Goal: Information Seeking & Learning: Learn about a topic

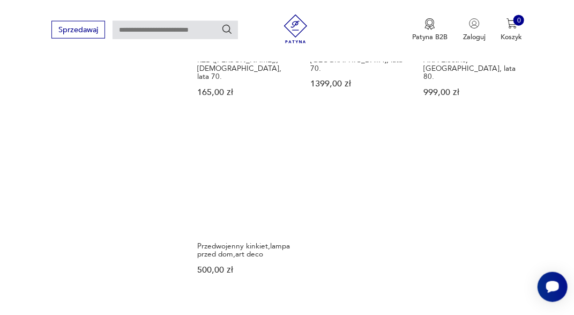
scroll to position [1289, 0]
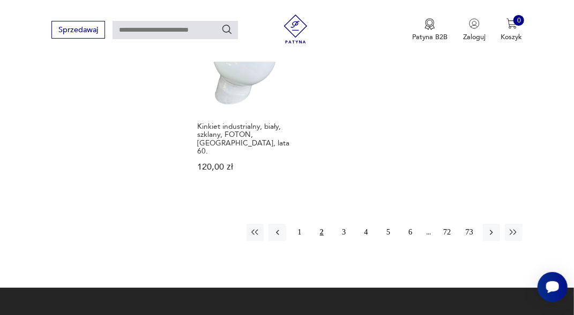
scroll to position [1419, 0]
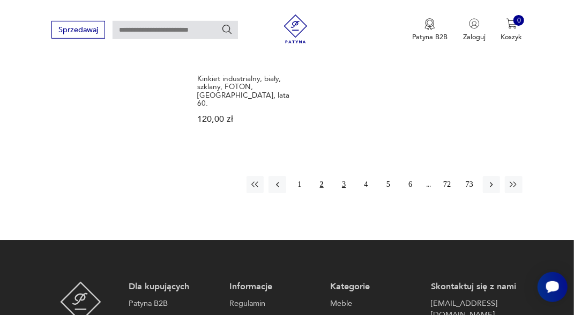
click at [344, 176] on button "3" at bounding box center [344, 184] width 17 height 17
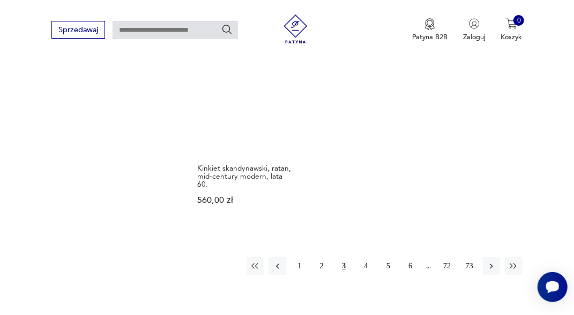
scroll to position [1363, 0]
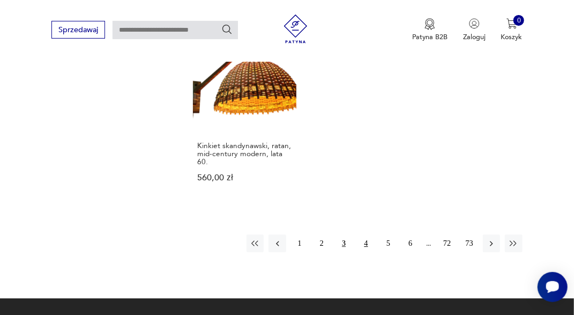
click at [366, 234] on button "4" at bounding box center [366, 242] width 17 height 17
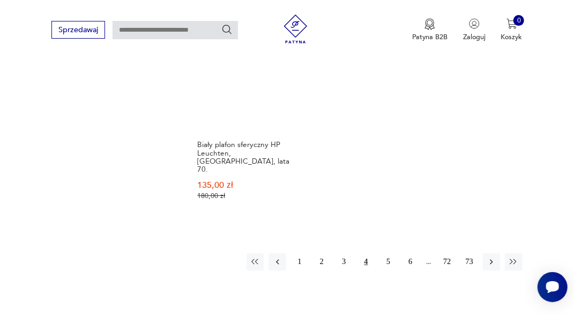
scroll to position [1419, 0]
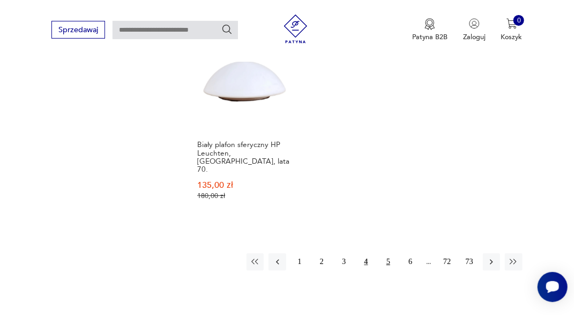
click at [386, 253] on button "5" at bounding box center [388, 261] width 17 height 17
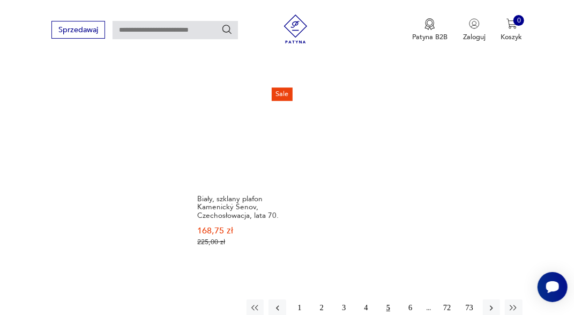
scroll to position [1363, 0]
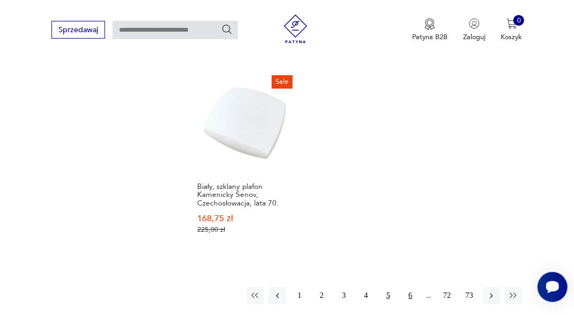
click at [413, 287] on button "6" at bounding box center [410, 295] width 17 height 17
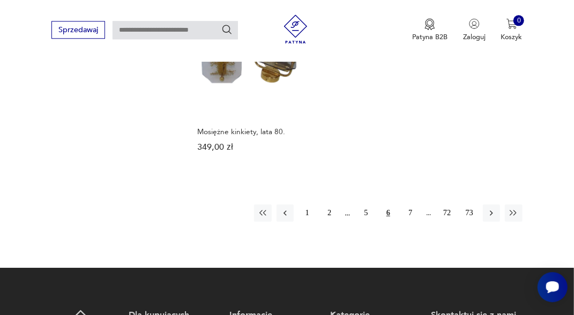
scroll to position [1425, 0]
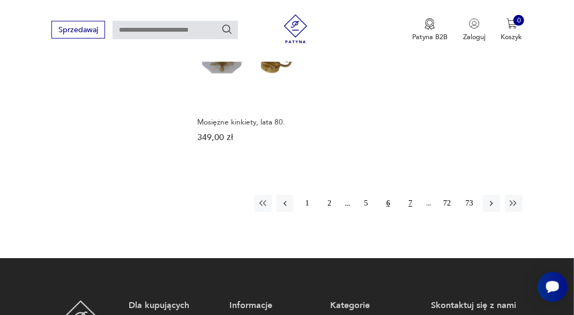
click at [412, 195] on button "7" at bounding box center [410, 203] width 17 height 17
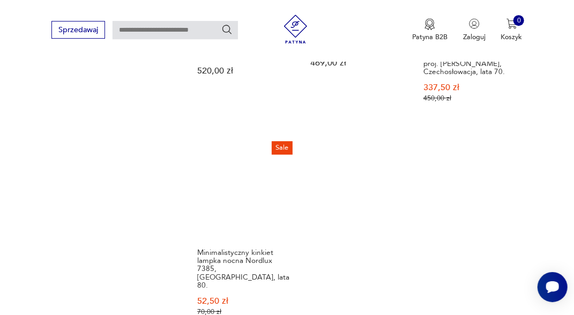
scroll to position [1476, 0]
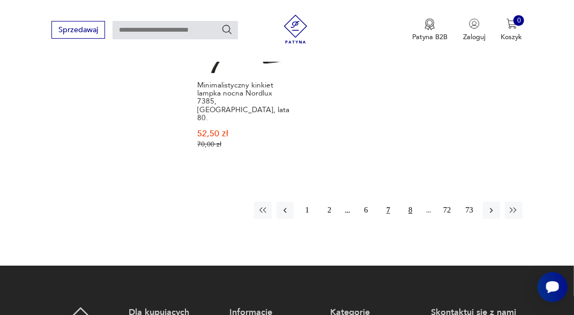
click at [413, 202] on button "8" at bounding box center [410, 210] width 17 height 17
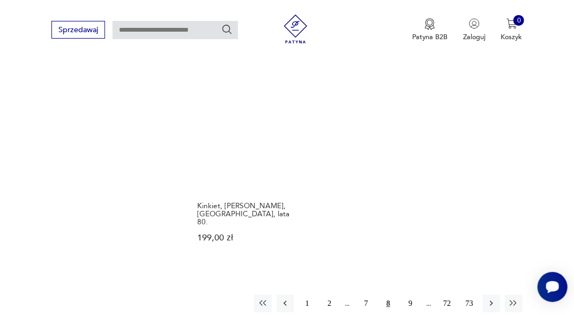
scroll to position [1363, 0]
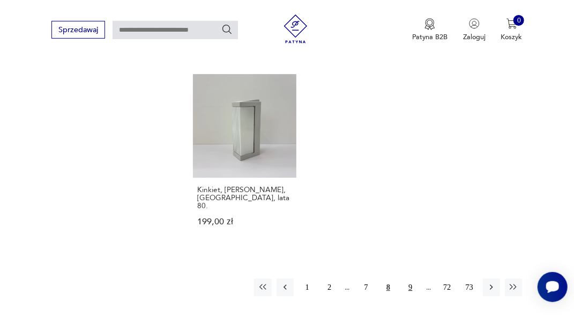
click at [410, 278] on button "9" at bounding box center [410, 286] width 17 height 17
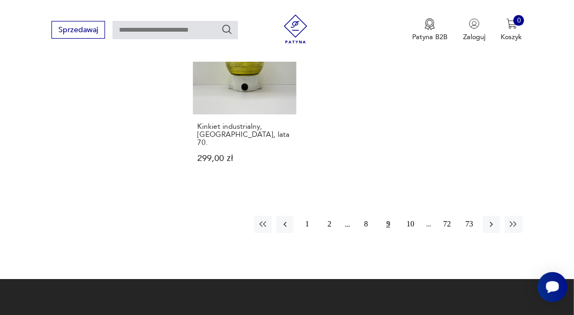
scroll to position [1419, 0]
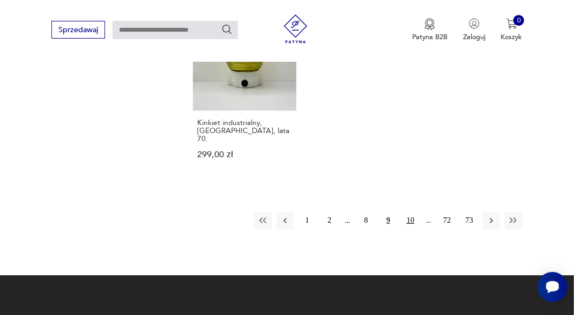
click at [413, 212] on button "10" at bounding box center [410, 220] width 17 height 17
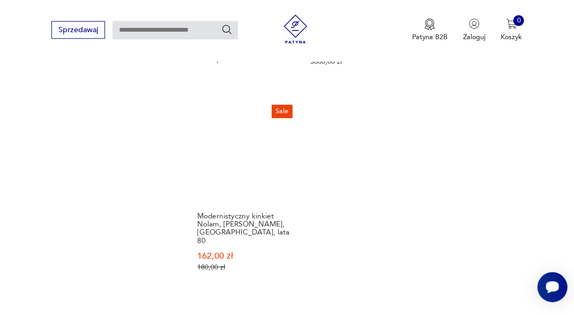
scroll to position [1363, 0]
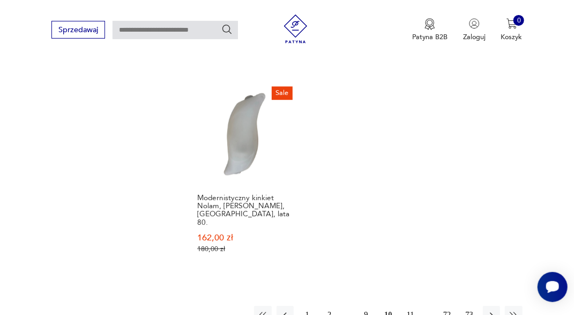
click at [416, 306] on button "11" at bounding box center [410, 314] width 17 height 17
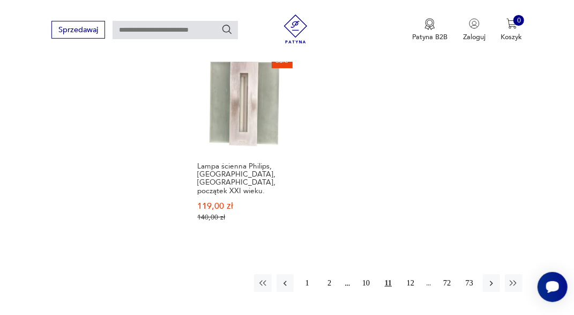
scroll to position [1419, 0]
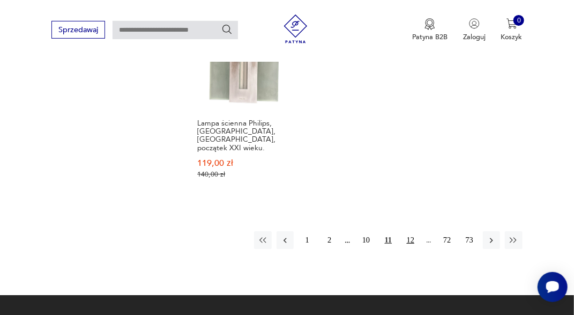
click at [413, 231] on button "12" at bounding box center [410, 239] width 17 height 17
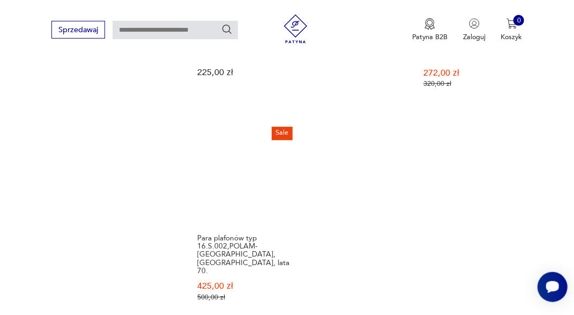
scroll to position [1364, 0]
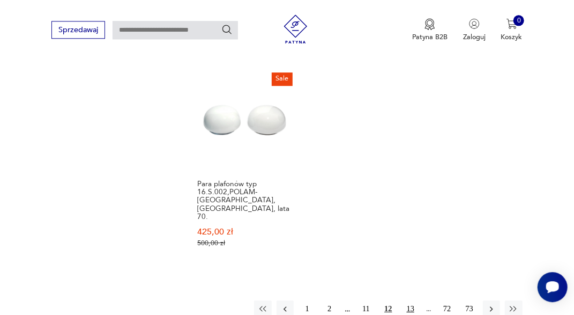
click at [409, 300] on button "13" at bounding box center [410, 308] width 17 height 17
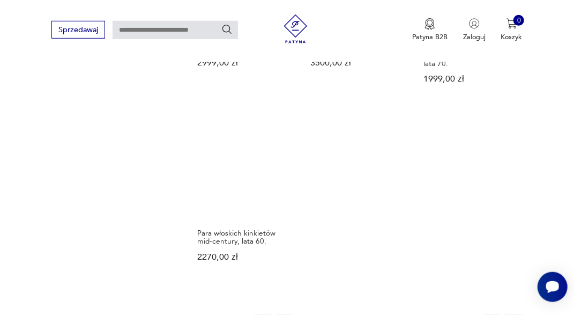
scroll to position [1363, 0]
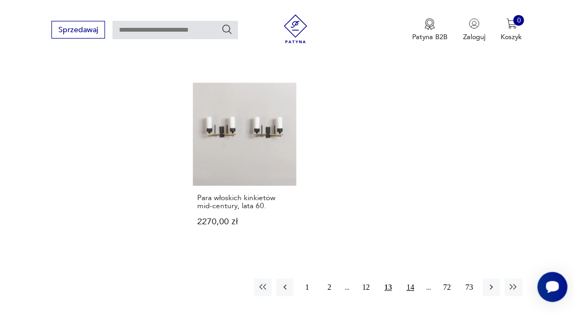
click at [416, 278] on button "14" at bounding box center [410, 286] width 17 height 17
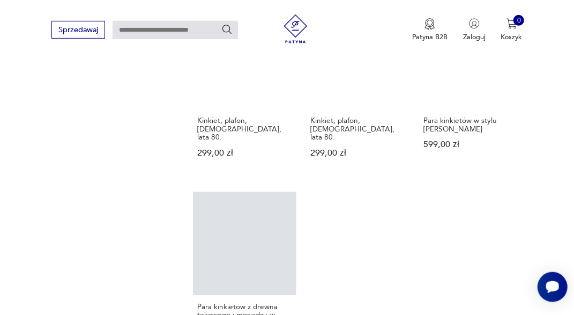
scroll to position [1252, 0]
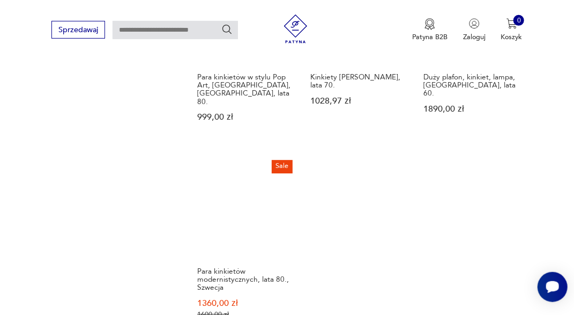
scroll to position [1363, 0]
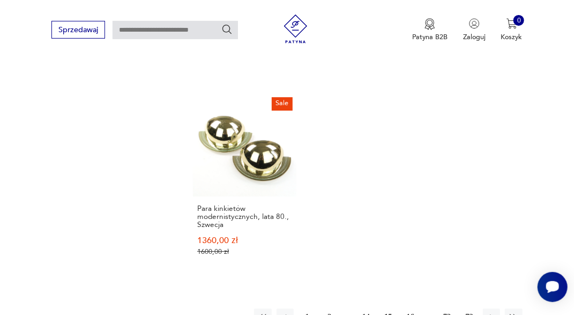
click at [415, 308] on button "16" at bounding box center [410, 316] width 17 height 17
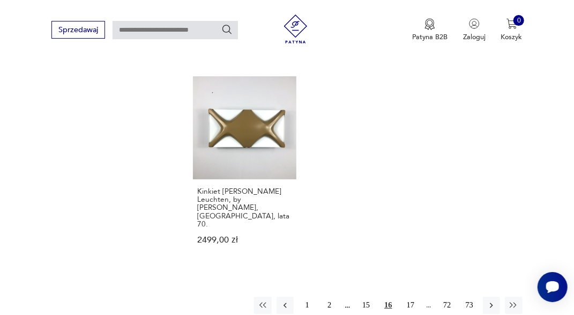
scroll to position [1363, 0]
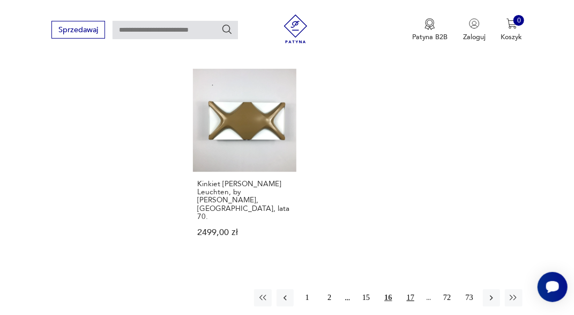
click at [410, 289] on button "17" at bounding box center [410, 297] width 17 height 17
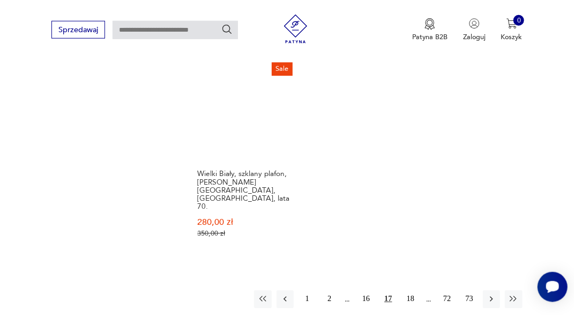
scroll to position [1363, 0]
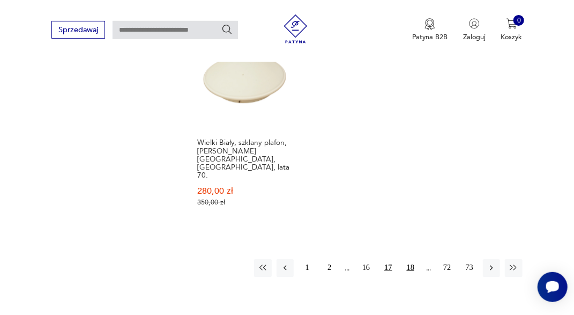
click at [410, 259] on button "18" at bounding box center [410, 267] width 17 height 17
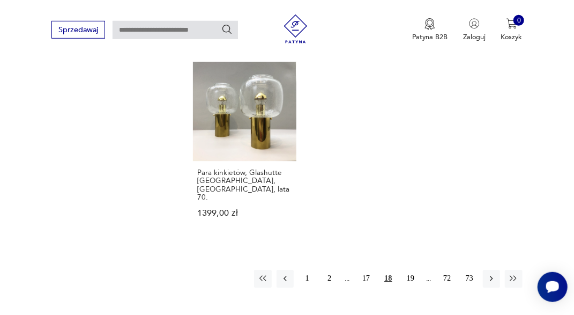
scroll to position [1363, 0]
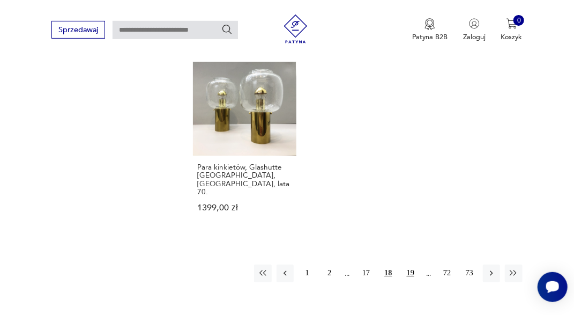
click at [411, 264] on button "19" at bounding box center [410, 272] width 17 height 17
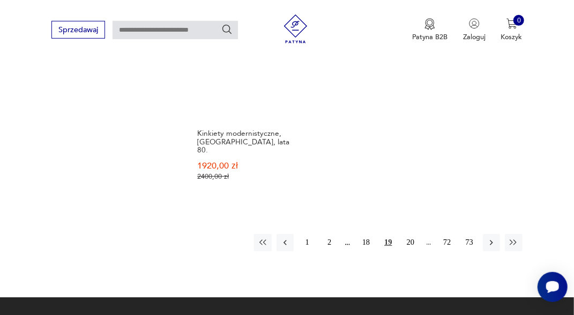
scroll to position [1419, 0]
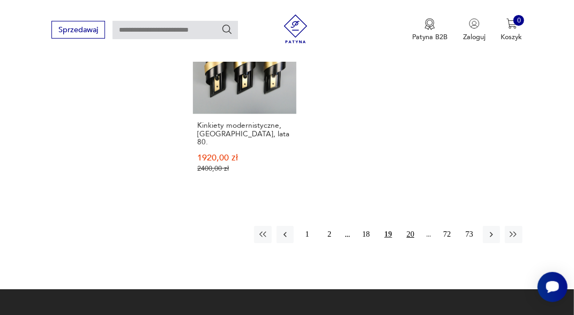
click at [411, 226] on button "20" at bounding box center [410, 234] width 17 height 17
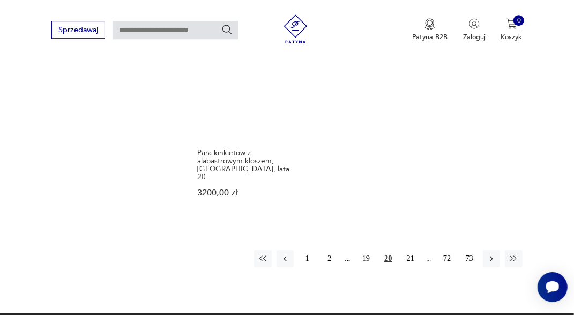
scroll to position [1419, 0]
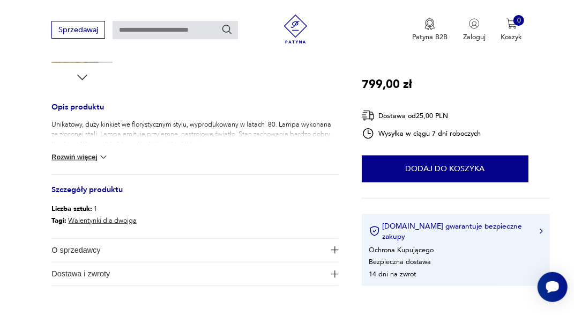
scroll to position [446, 0]
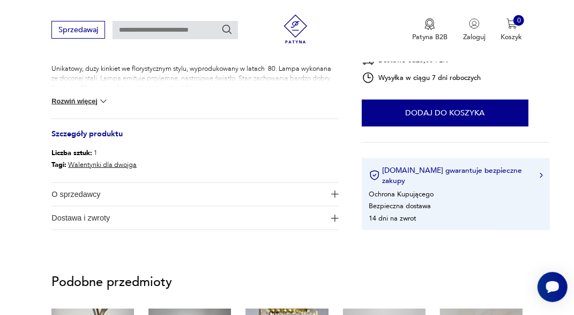
click at [61, 97] on button "Rozwiń więcej" at bounding box center [79, 101] width 57 height 11
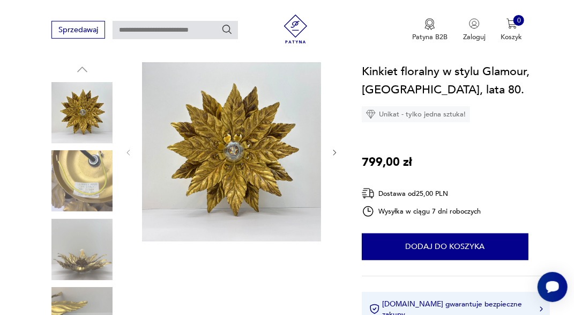
scroll to position [112, 0]
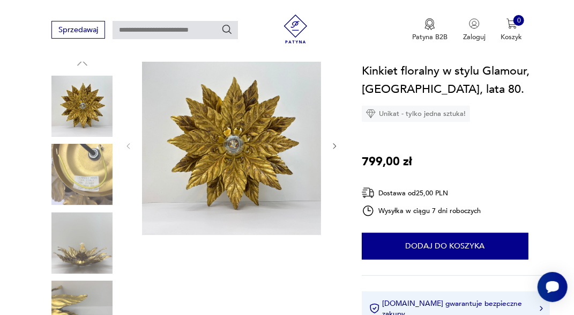
click at [98, 239] on img at bounding box center [81, 242] width 61 height 61
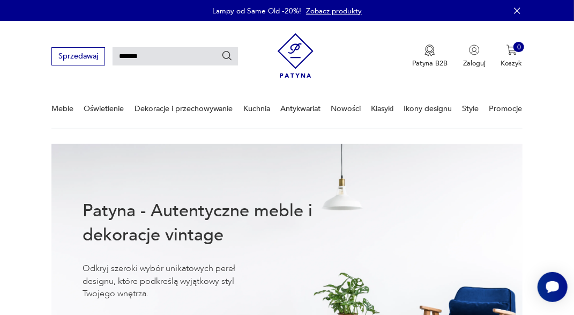
type input "********"
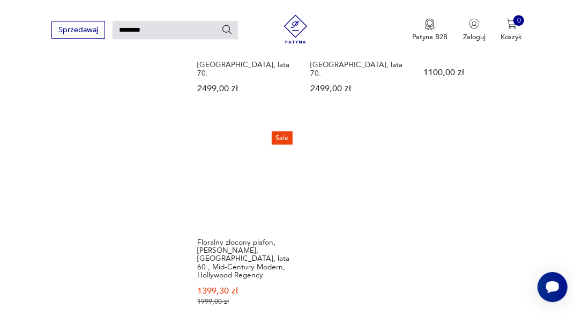
scroll to position [696, 0]
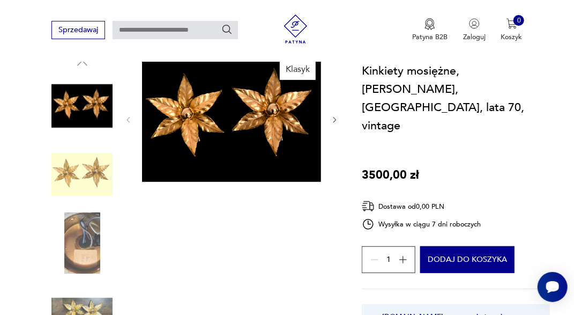
click at [96, 185] on img at bounding box center [81, 174] width 61 height 61
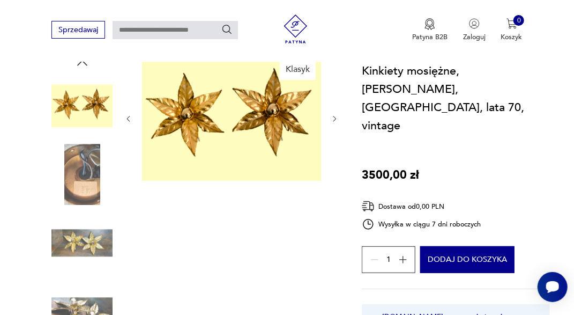
click at [94, 190] on img at bounding box center [81, 174] width 61 height 61
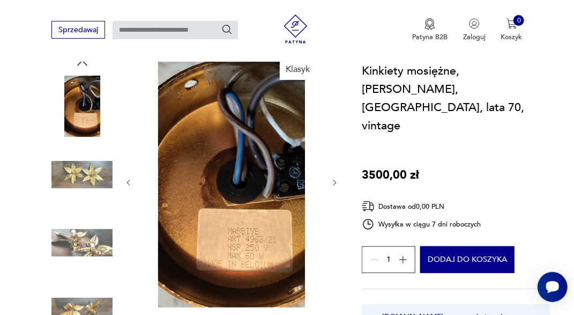
click at [94, 176] on img at bounding box center [81, 174] width 61 height 61
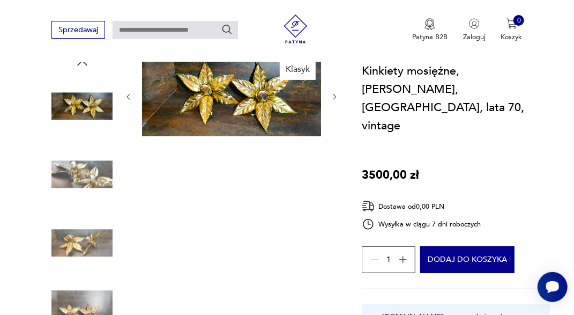
click at [90, 189] on img at bounding box center [81, 174] width 61 height 61
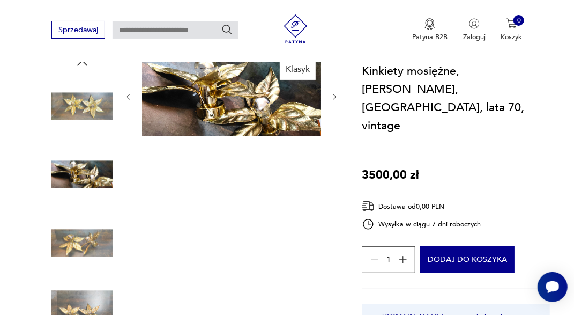
click at [87, 237] on img at bounding box center [81, 242] width 61 height 61
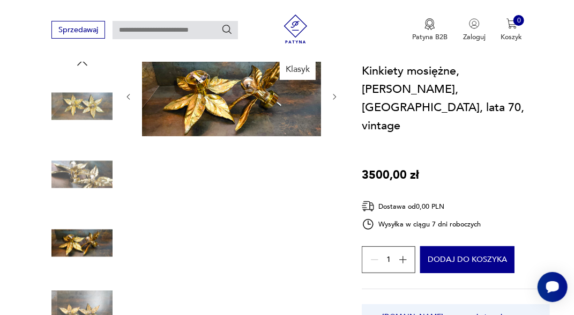
click at [81, 295] on img at bounding box center [81, 310] width 61 height 61
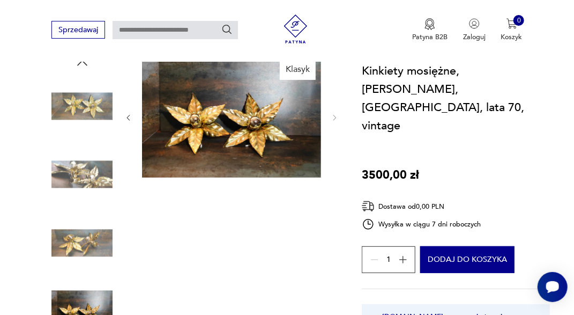
click at [330, 122] on div at bounding box center [231, 118] width 215 height 124
click at [93, 234] on img at bounding box center [81, 242] width 61 height 61
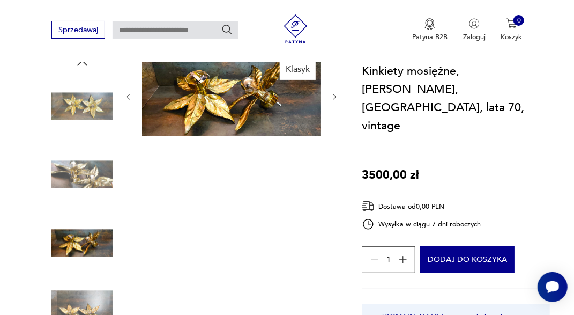
click at [84, 159] on img at bounding box center [81, 174] width 61 height 61
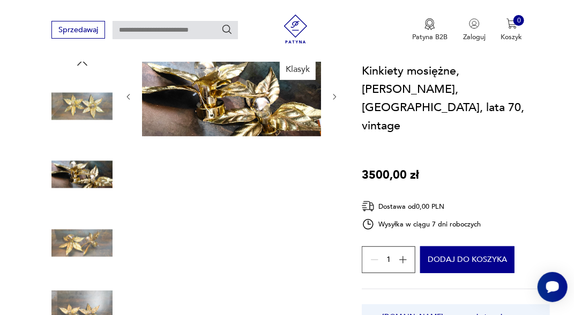
click at [83, 127] on img at bounding box center [81, 106] width 61 height 61
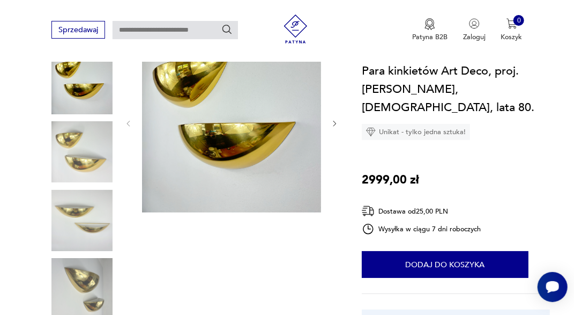
scroll to position [112, 0]
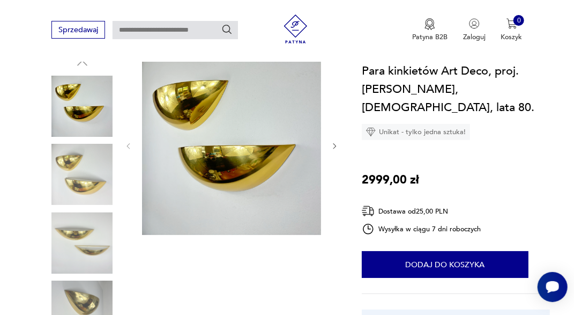
click at [336, 146] on icon "button" at bounding box center [335, 146] width 8 height 8
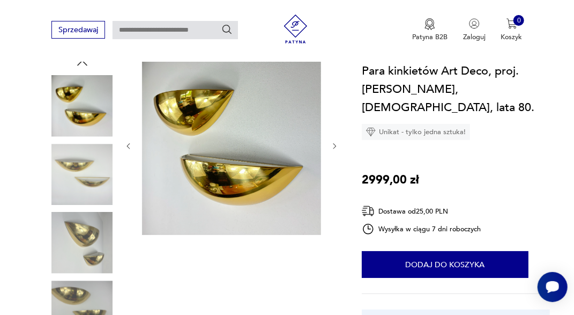
click at [336, 146] on icon "button" at bounding box center [335, 145] width 3 height 5
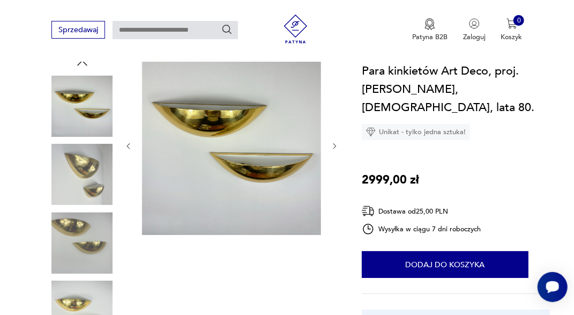
click at [336, 143] on icon "button" at bounding box center [335, 146] width 8 height 8
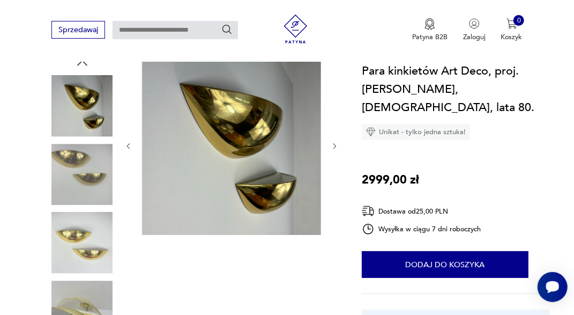
click at [336, 143] on icon "button" at bounding box center [335, 146] width 8 height 8
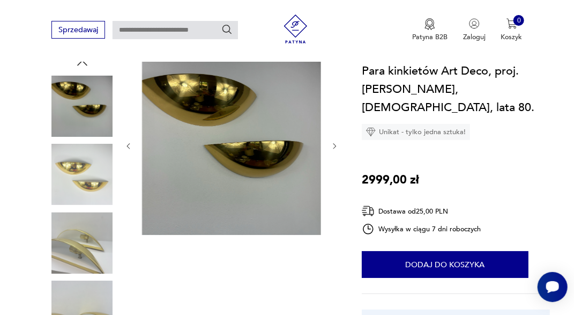
click at [336, 143] on icon "button" at bounding box center [335, 146] width 8 height 8
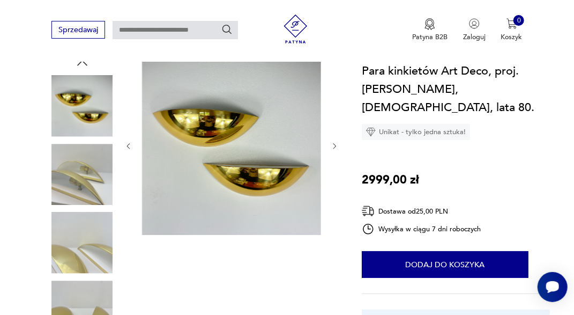
click at [336, 143] on icon "button" at bounding box center [335, 146] width 8 height 8
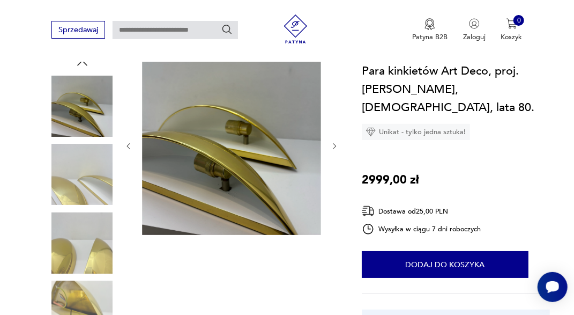
click at [336, 143] on icon "button" at bounding box center [335, 146] width 8 height 8
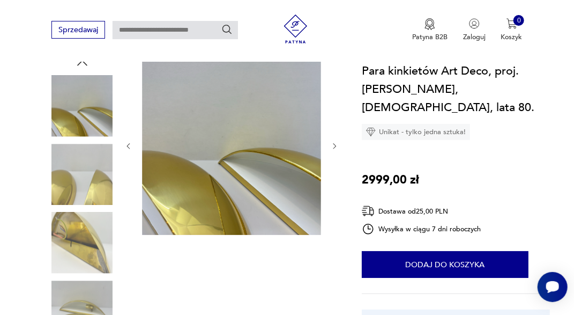
click at [336, 143] on icon "button" at bounding box center [335, 146] width 8 height 8
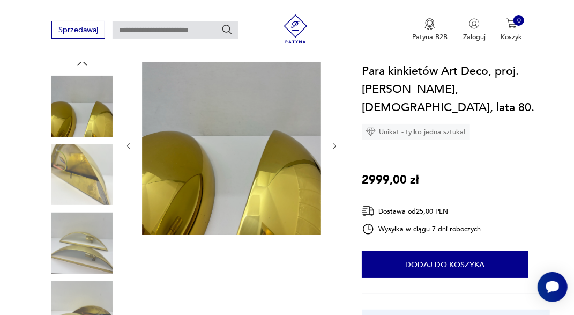
click at [336, 143] on icon "button" at bounding box center [335, 146] width 8 height 8
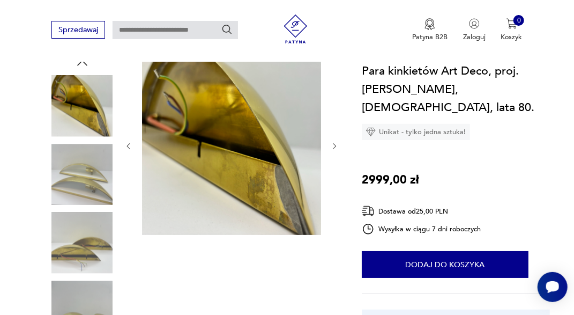
click at [336, 143] on icon "button" at bounding box center [335, 146] width 8 height 8
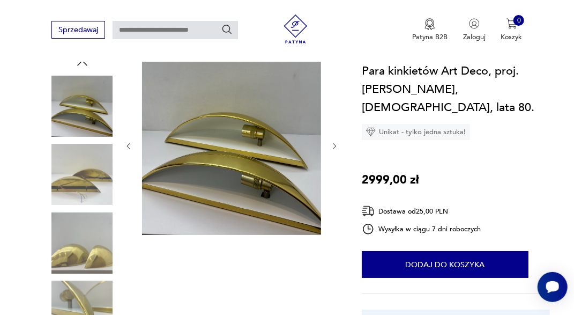
click at [336, 143] on icon "button" at bounding box center [335, 146] width 8 height 8
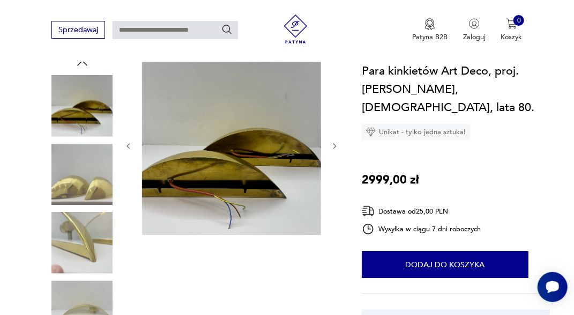
click at [336, 143] on icon "button" at bounding box center [335, 146] width 8 height 8
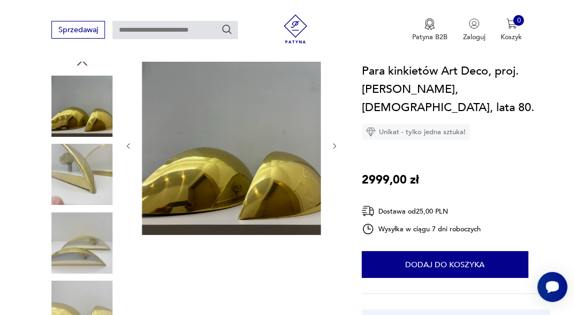
click at [336, 143] on icon "button" at bounding box center [335, 146] width 8 height 8
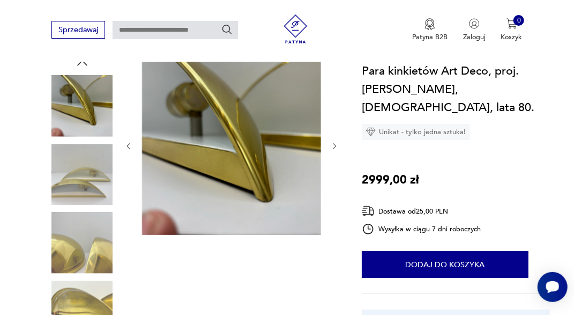
click at [336, 143] on icon "button" at bounding box center [335, 146] width 8 height 8
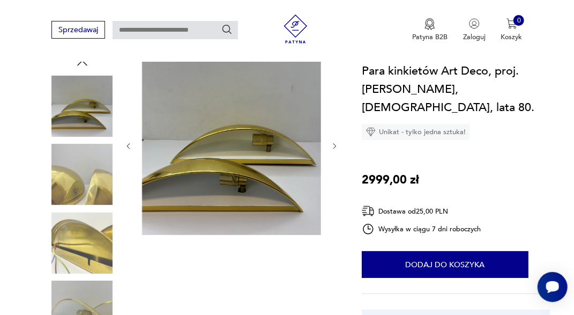
click at [336, 143] on icon "button" at bounding box center [335, 146] width 8 height 8
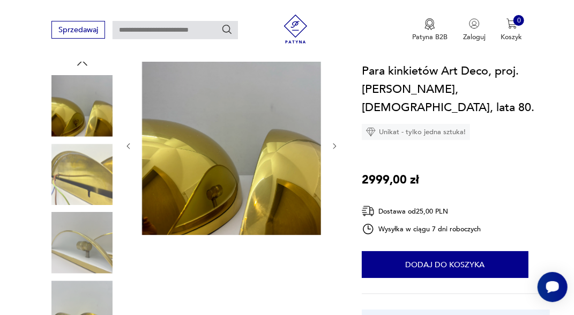
click at [336, 143] on icon "button" at bounding box center [335, 146] width 8 height 8
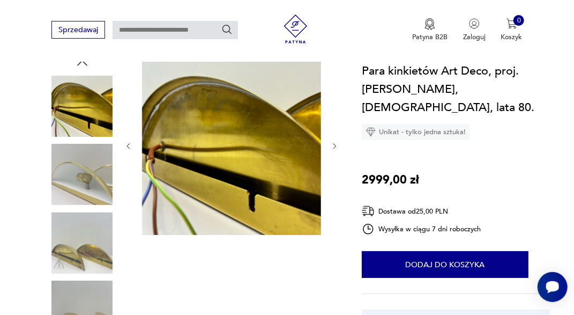
click at [336, 143] on icon "button" at bounding box center [335, 146] width 8 height 8
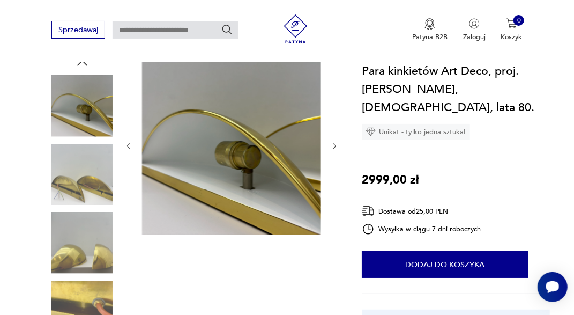
click at [336, 143] on icon "button" at bounding box center [335, 146] width 8 height 8
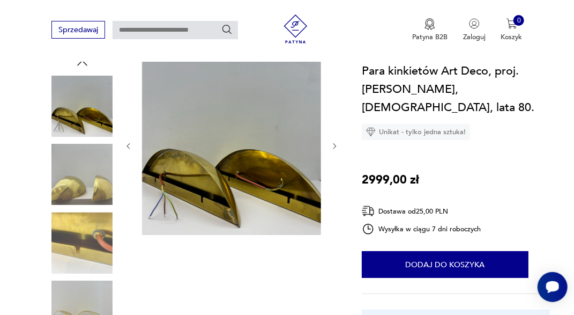
click at [333, 139] on div at bounding box center [231, 146] width 215 height 181
click at [333, 141] on div at bounding box center [231, 146] width 215 height 181
click at [334, 145] on icon "button" at bounding box center [335, 146] width 8 height 8
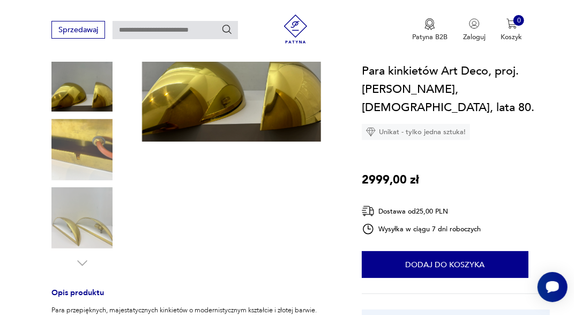
scroll to position [223, 0]
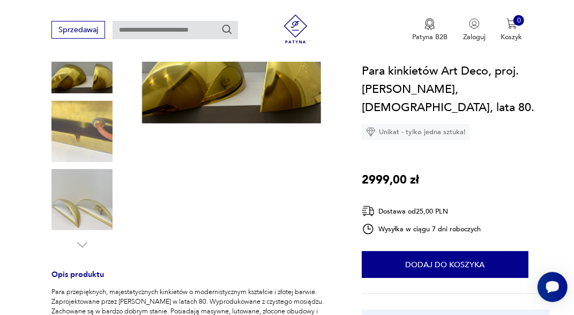
click at [91, 197] on img at bounding box center [81, 199] width 61 height 61
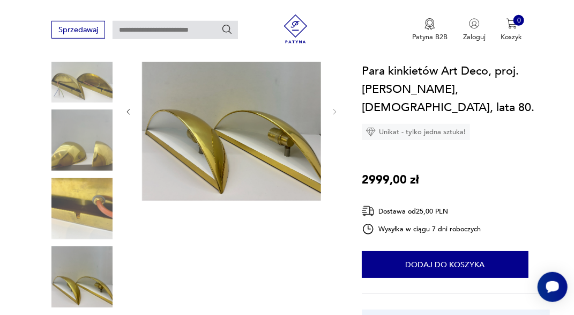
scroll to position [56, 0]
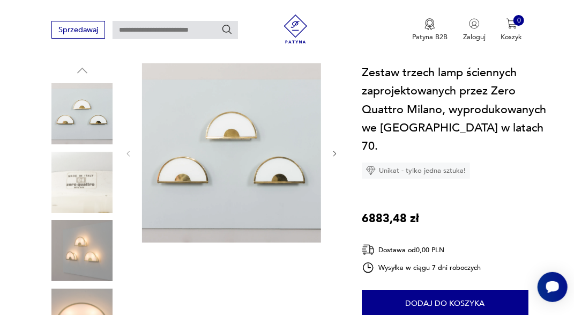
click at [337, 149] on div at bounding box center [231, 153] width 215 height 181
click at [97, 241] on img at bounding box center [81, 250] width 61 height 61
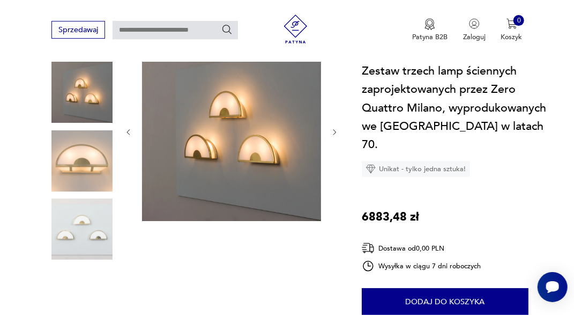
scroll to position [112, 0]
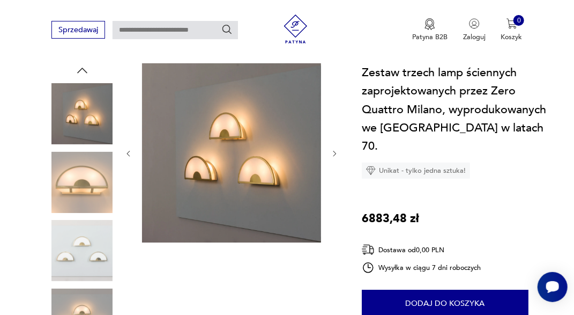
click at [335, 151] on icon "button" at bounding box center [335, 154] width 8 height 8
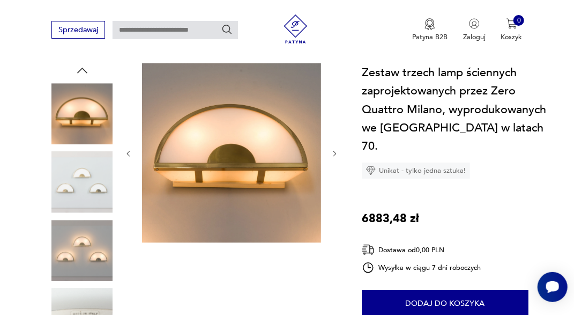
click at [335, 151] on icon "button" at bounding box center [335, 154] width 8 height 8
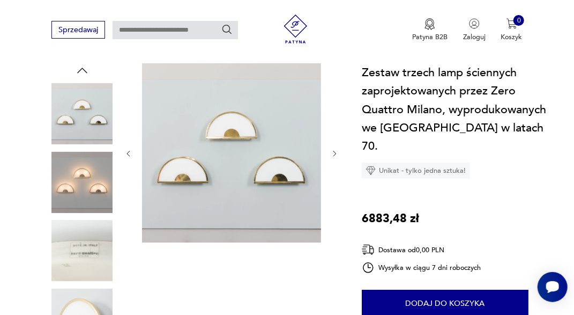
click at [335, 151] on icon "button" at bounding box center [335, 154] width 8 height 8
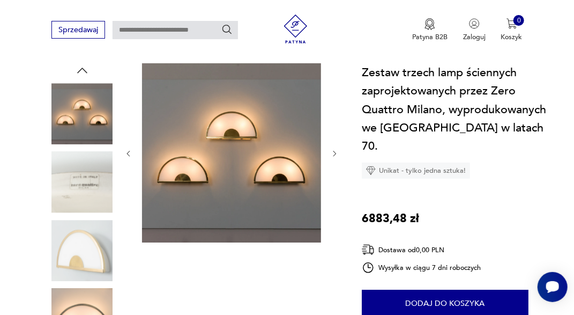
click at [335, 151] on icon "button" at bounding box center [335, 154] width 8 height 8
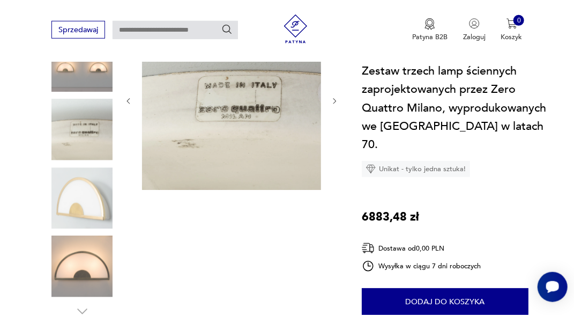
scroll to position [223, 0]
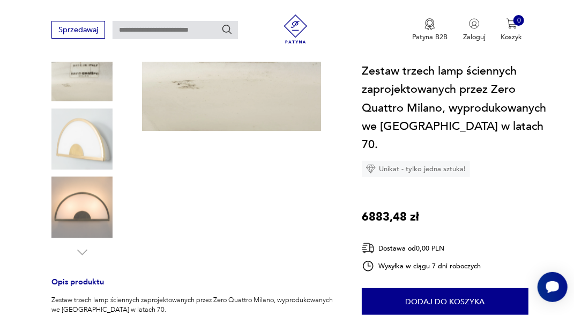
click at [80, 214] on img at bounding box center [81, 207] width 61 height 61
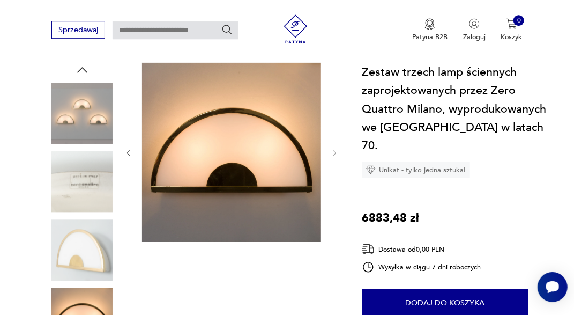
scroll to position [112, 0]
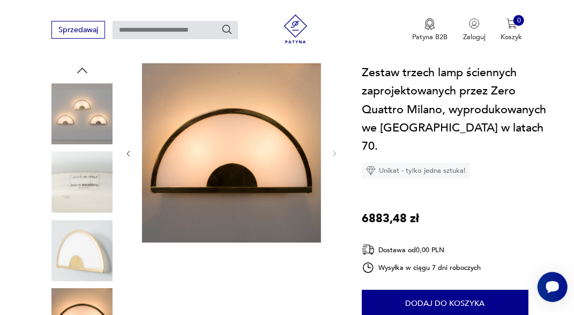
click at [93, 244] on img at bounding box center [81, 250] width 61 height 61
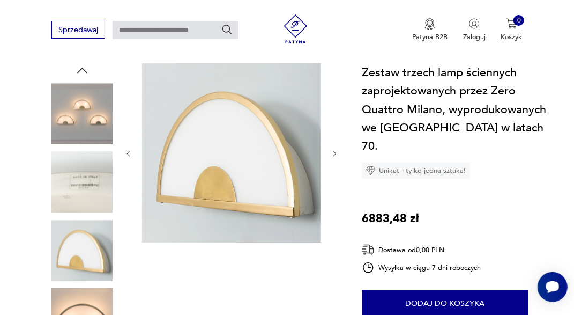
click at [90, 200] on img at bounding box center [81, 182] width 61 height 61
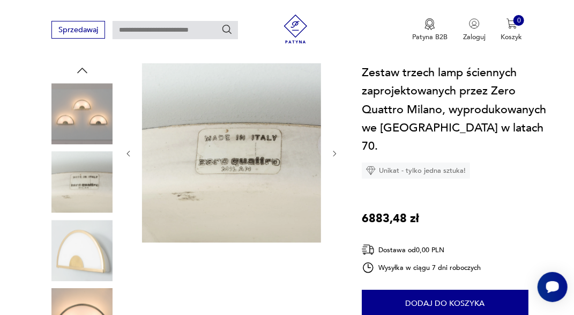
click at [96, 240] on img at bounding box center [81, 250] width 61 height 61
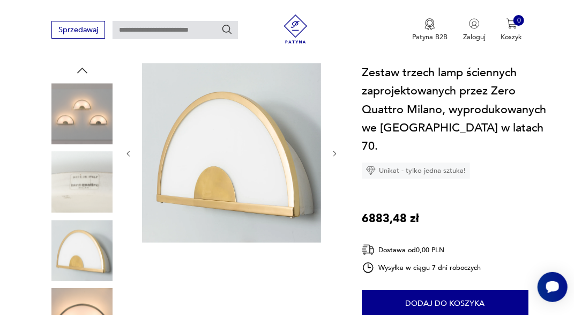
click at [95, 195] on img at bounding box center [81, 182] width 61 height 61
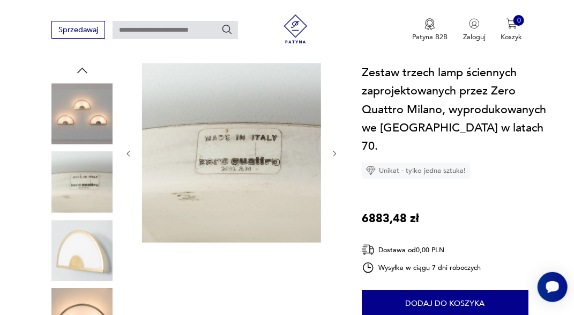
click at [94, 124] on img at bounding box center [81, 113] width 61 height 61
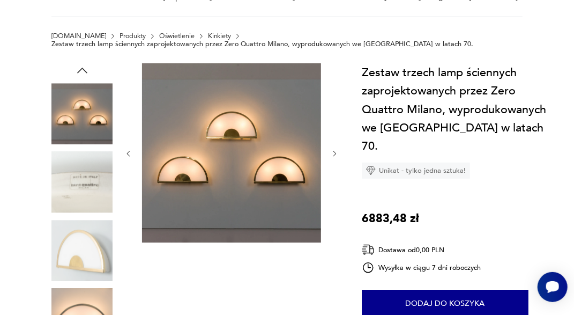
scroll to position [0, 0]
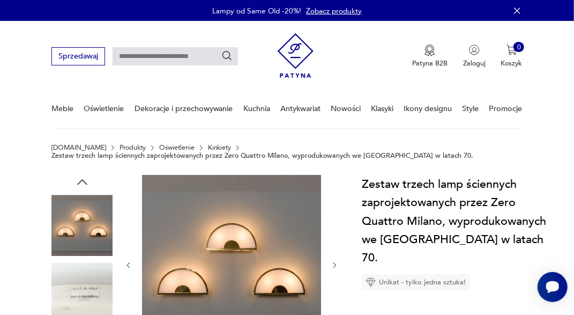
click at [83, 181] on icon "button" at bounding box center [82, 182] width 10 height 5
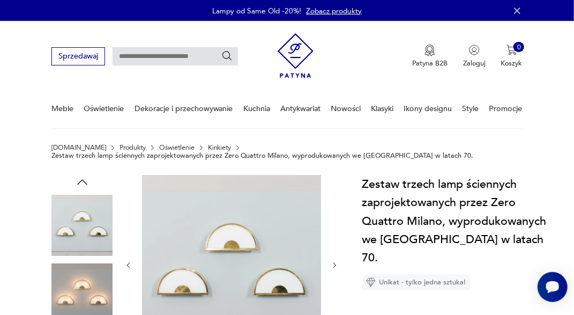
click at [83, 181] on icon "button" at bounding box center [82, 182] width 10 height 5
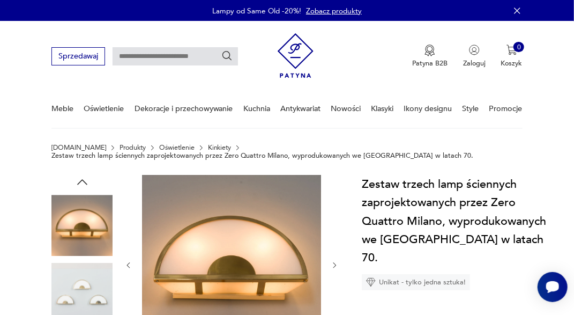
click at [83, 181] on icon "button" at bounding box center [82, 182] width 10 height 5
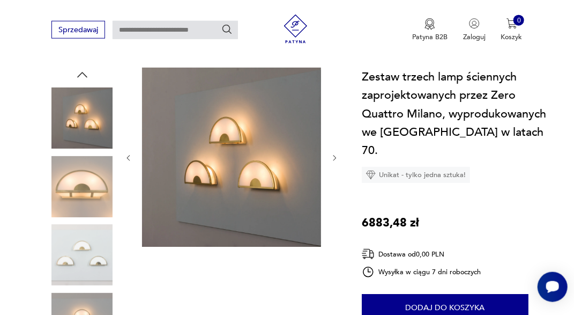
scroll to position [112, 0]
